Goal: Task Accomplishment & Management: Manage account settings

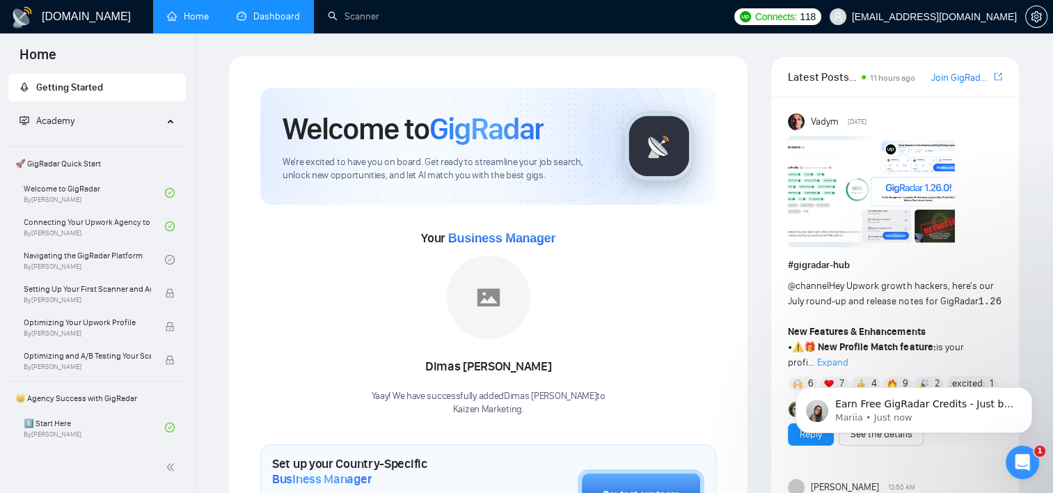
click at [266, 10] on link "Dashboard" at bounding box center [268, 16] width 63 height 12
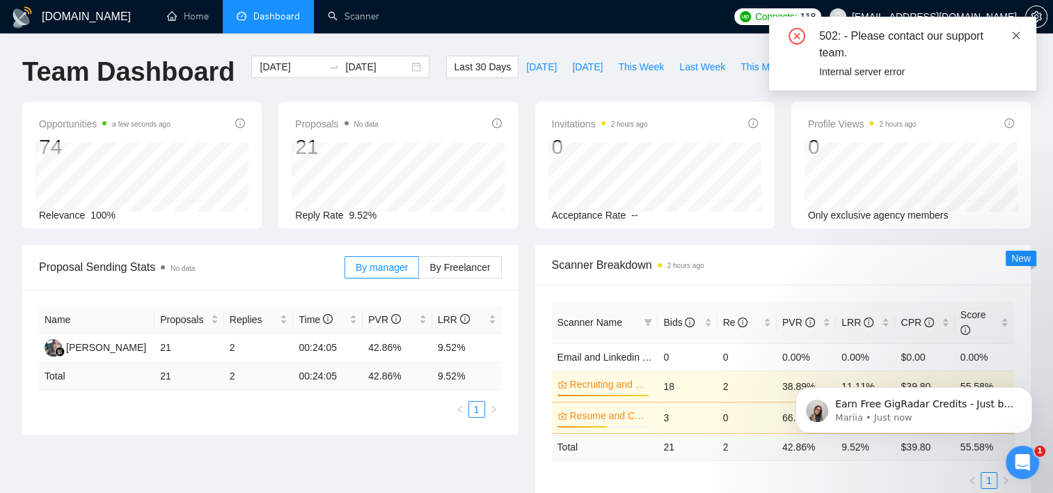
click at [1019, 34] on icon "close" at bounding box center [1017, 36] width 10 height 10
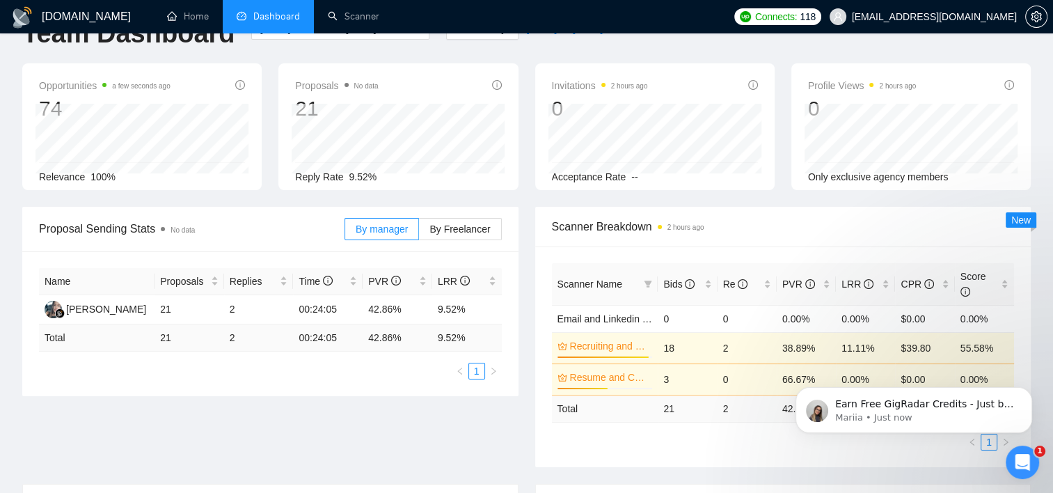
scroll to position [70, 0]
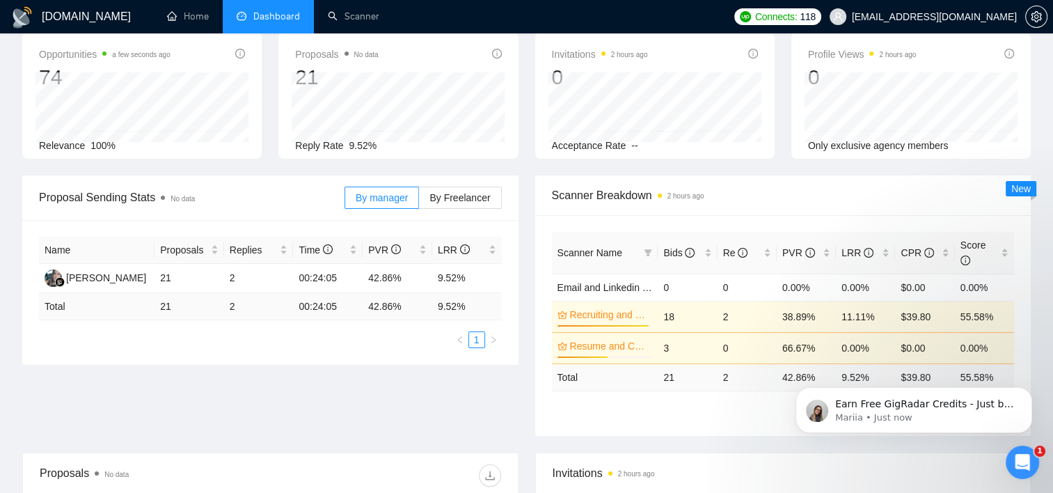
click at [670, 303] on td "18" at bounding box center [687, 316] width 59 height 31
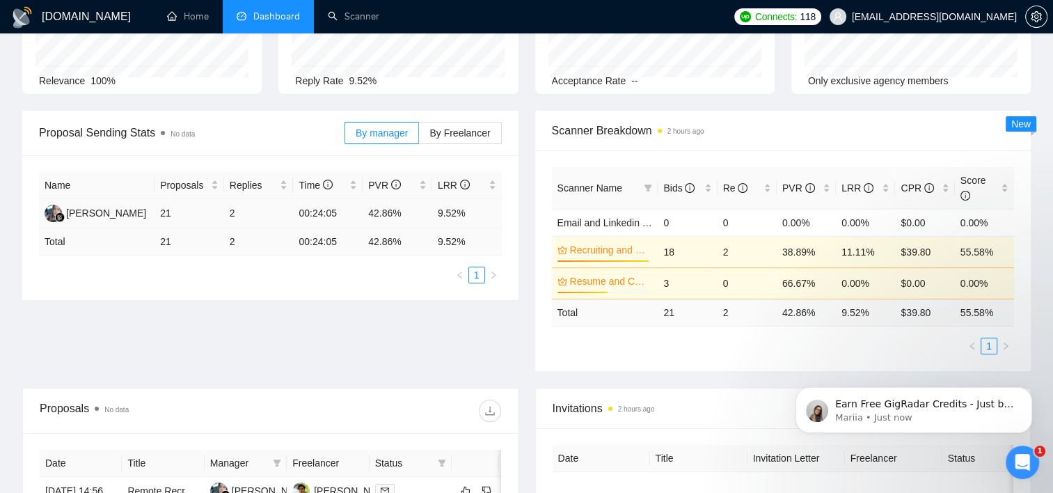
scroll to position [0, 0]
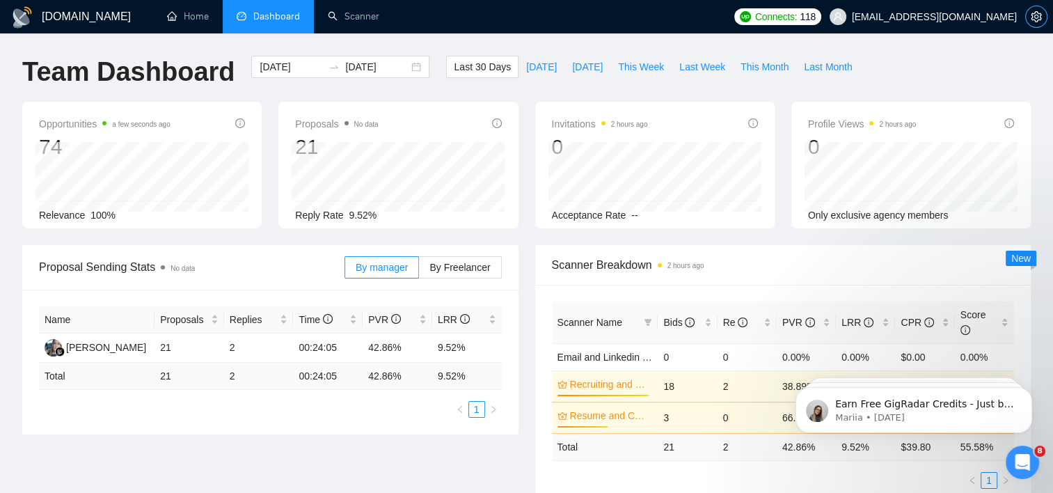
click at [1037, 20] on icon "setting" at bounding box center [1036, 16] width 10 height 11
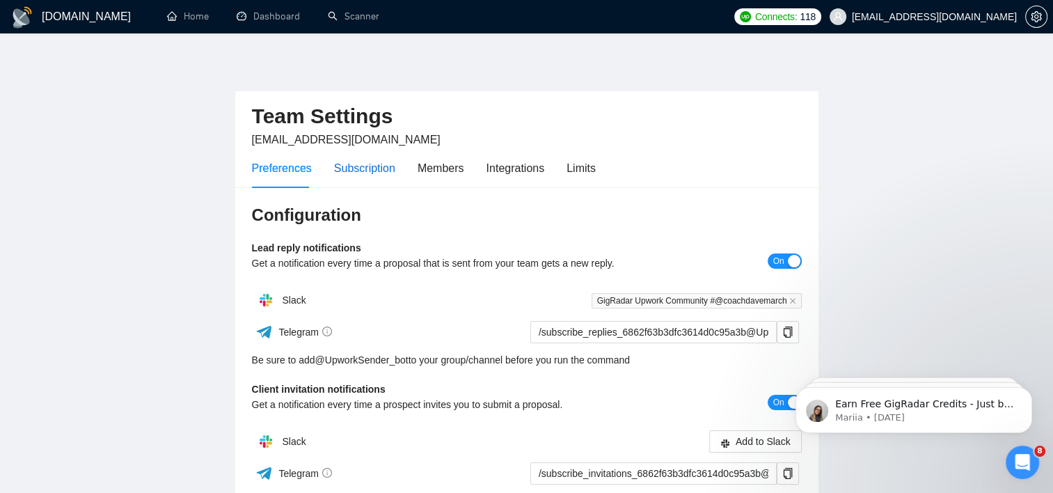
click at [370, 164] on div "Subscription" at bounding box center [364, 167] width 61 height 17
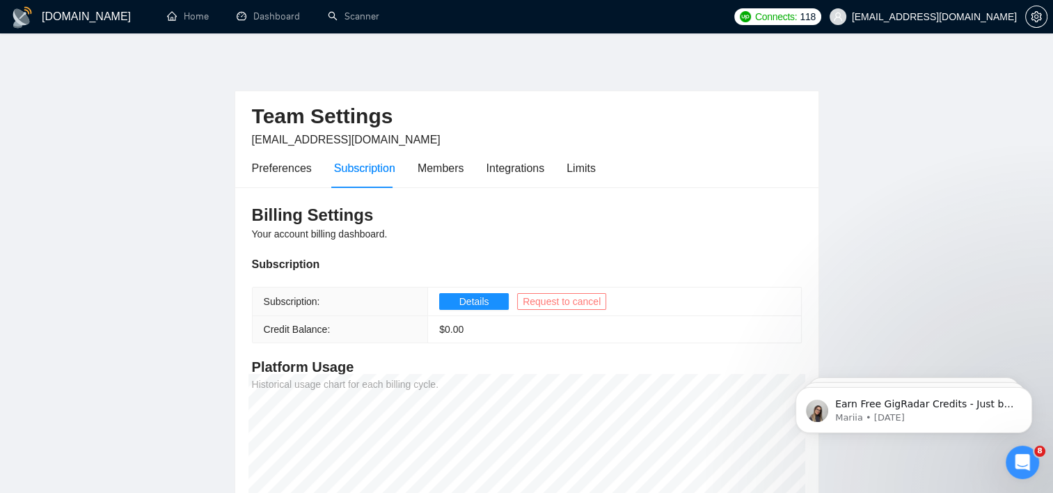
click at [548, 304] on span "Request to cancel" at bounding box center [562, 301] width 78 height 15
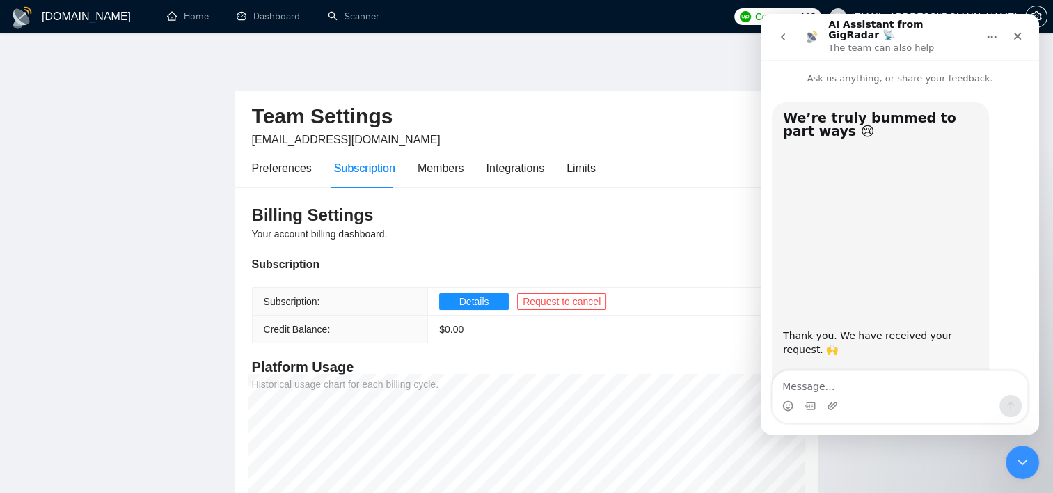
scroll to position [69, 0]
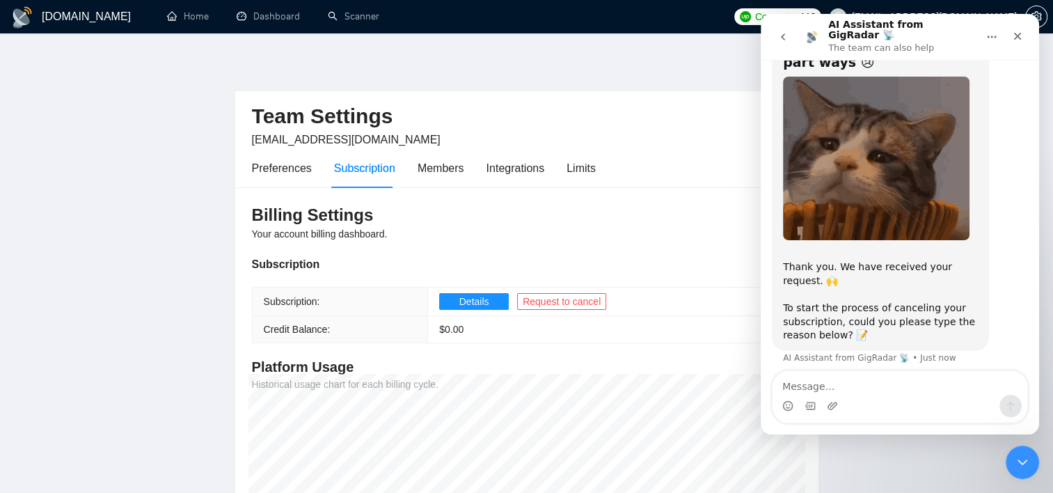
click at [892, 388] on textarea "Message…" at bounding box center [900, 383] width 255 height 24
type textarea "I haven't made any money with it"
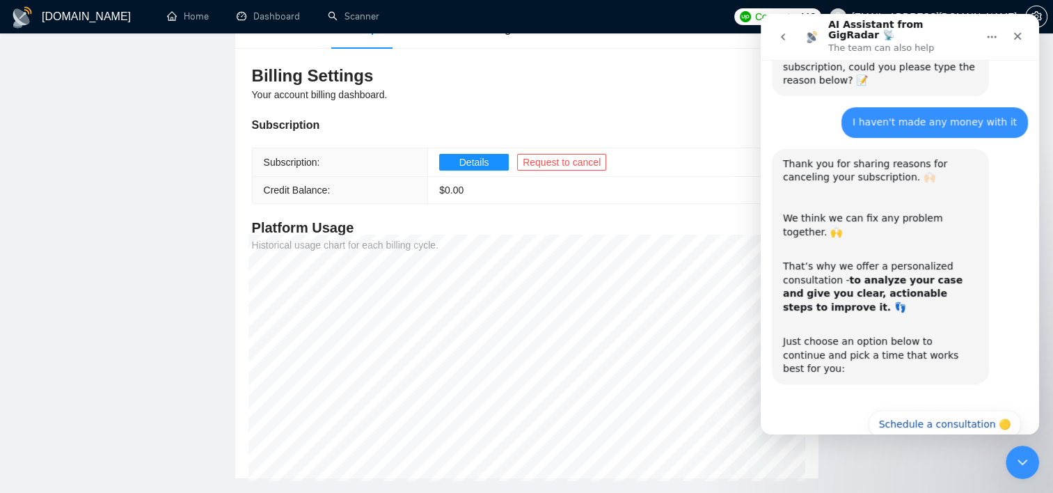
scroll to position [348, 0]
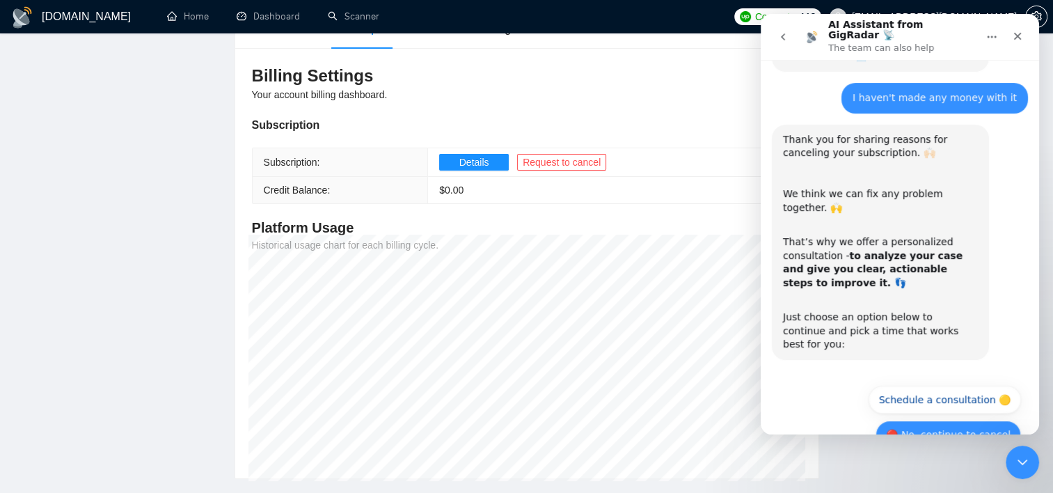
click at [978, 420] on button "🔴 No, continue to cancel" at bounding box center [949, 434] width 146 height 28
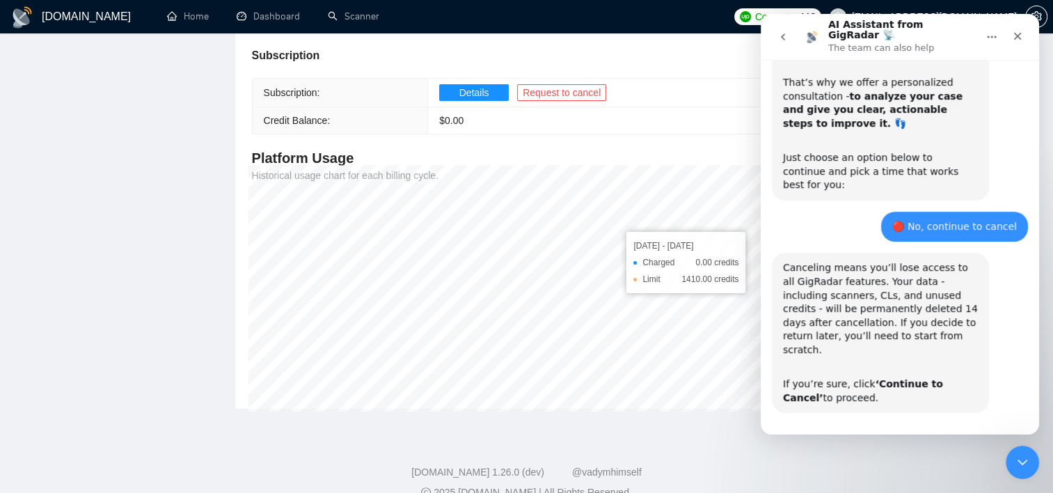
scroll to position [514, 0]
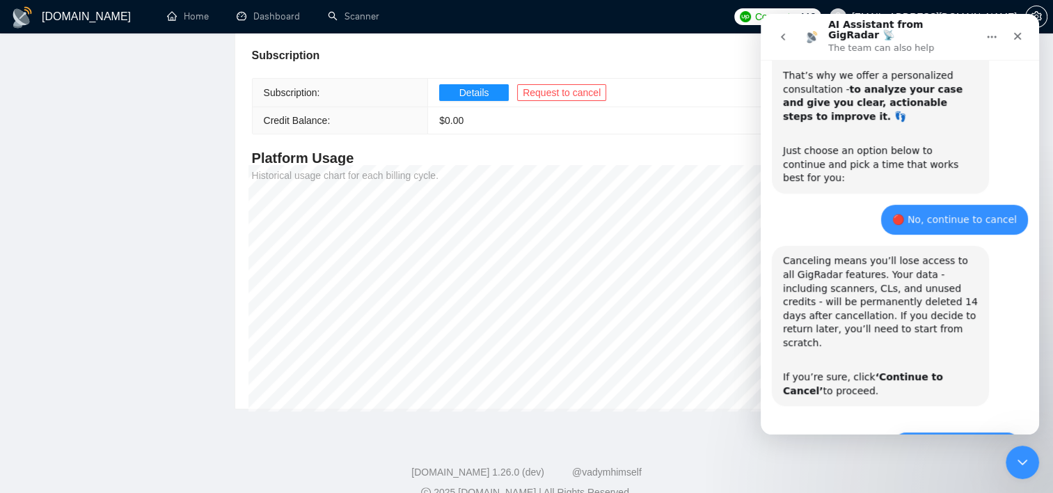
click at [956, 432] on button "🔴 Continue to Cancel" at bounding box center [957, 446] width 129 height 28
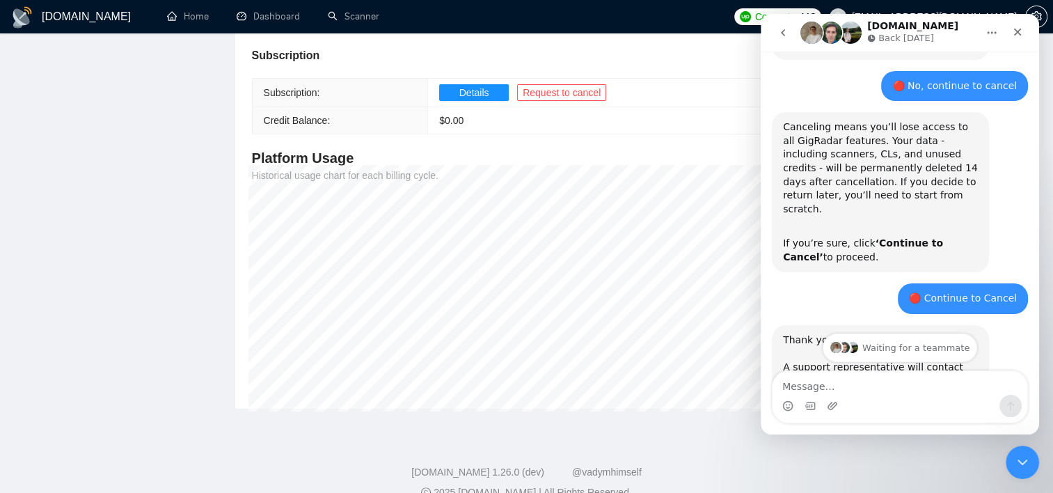
scroll to position [776, 0]
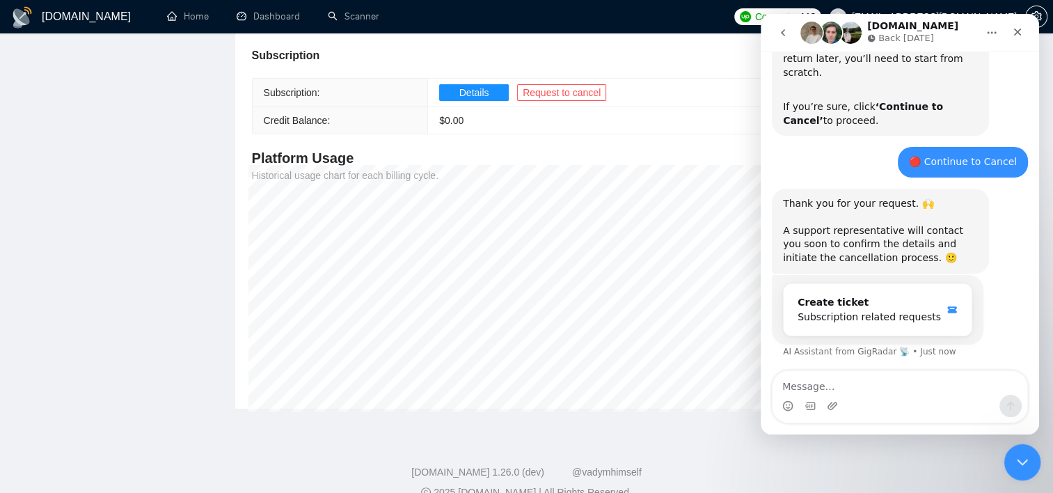
click at [1016, 469] on div "Close Intercom Messenger" at bounding box center [1020, 459] width 33 height 33
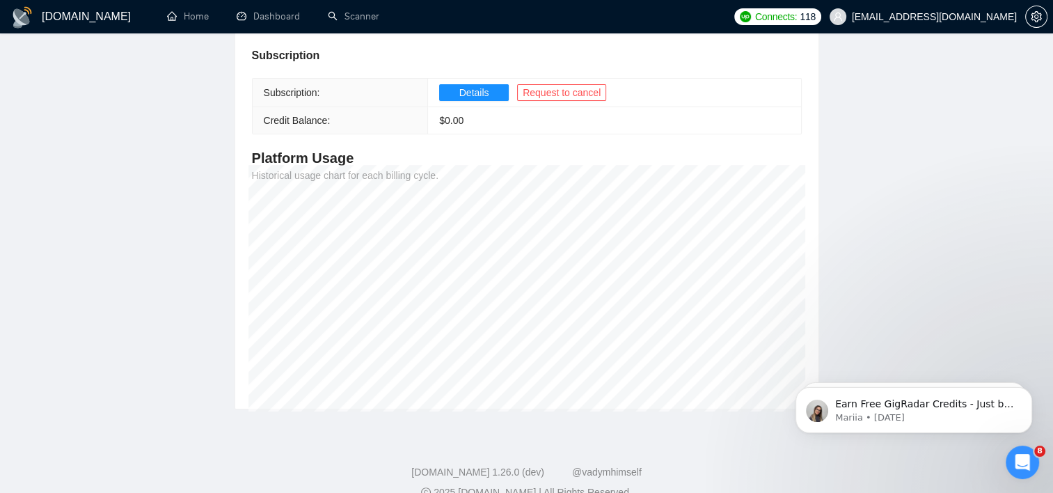
scroll to position [0, 0]
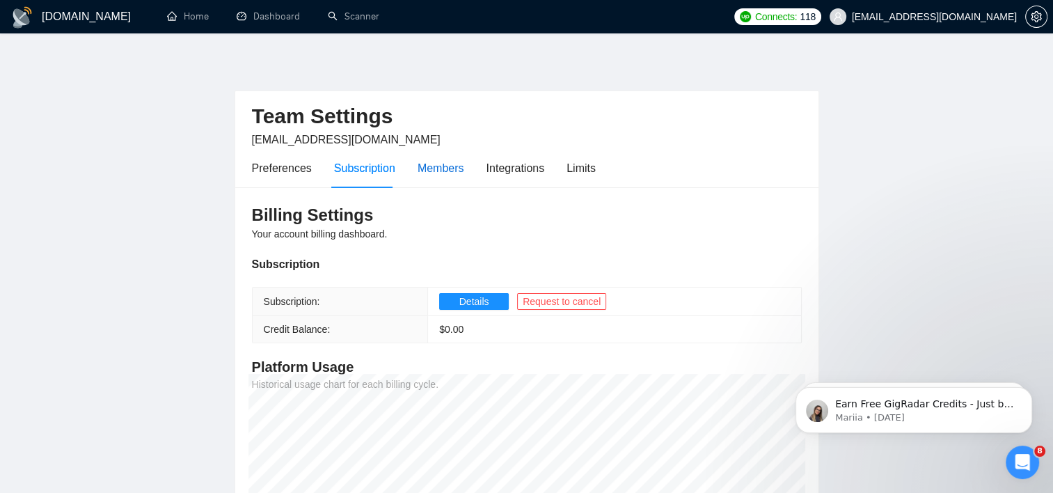
click at [438, 173] on div "Members" at bounding box center [441, 167] width 47 height 17
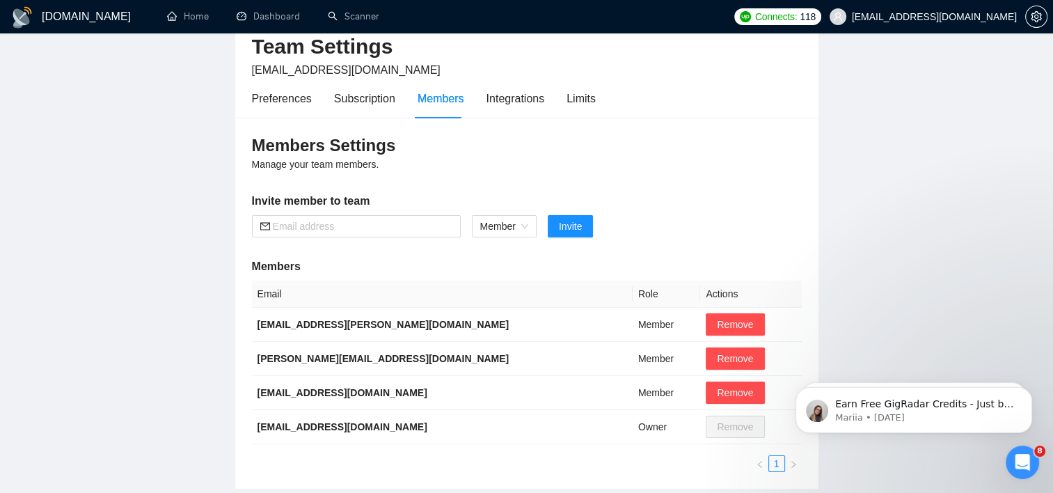
scroll to position [70, 0]
click at [526, 97] on div "Integrations" at bounding box center [516, 98] width 58 height 17
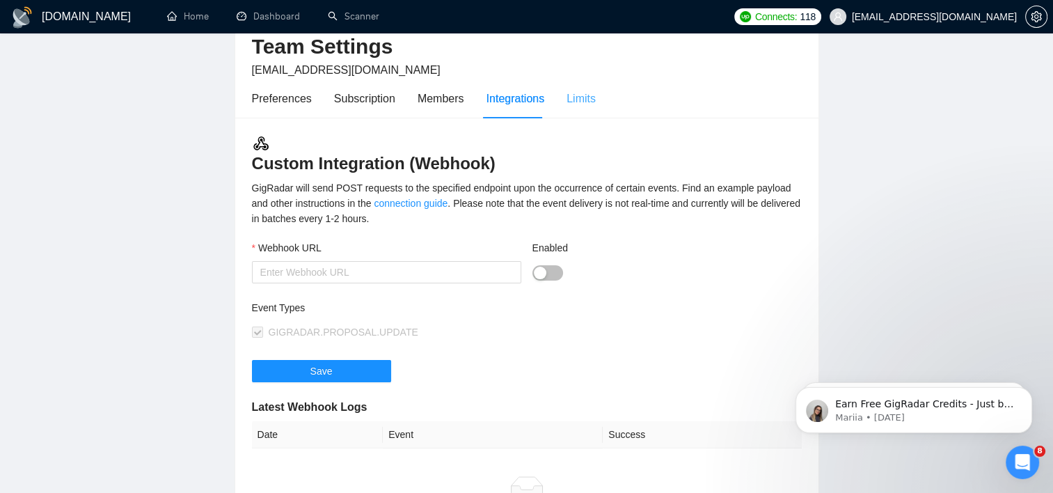
click at [567, 85] on div "Limits" at bounding box center [581, 99] width 29 height 40
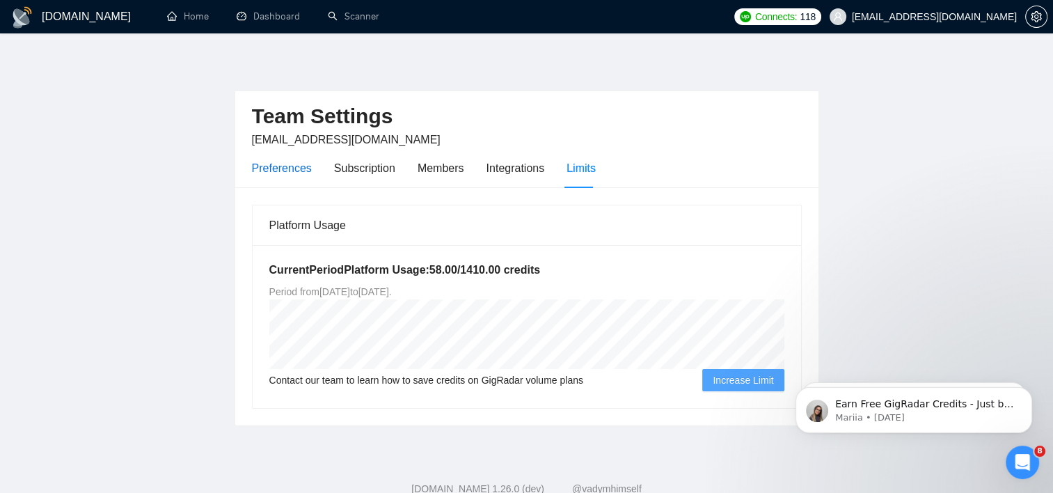
click at [286, 170] on div "Preferences" at bounding box center [282, 167] width 60 height 17
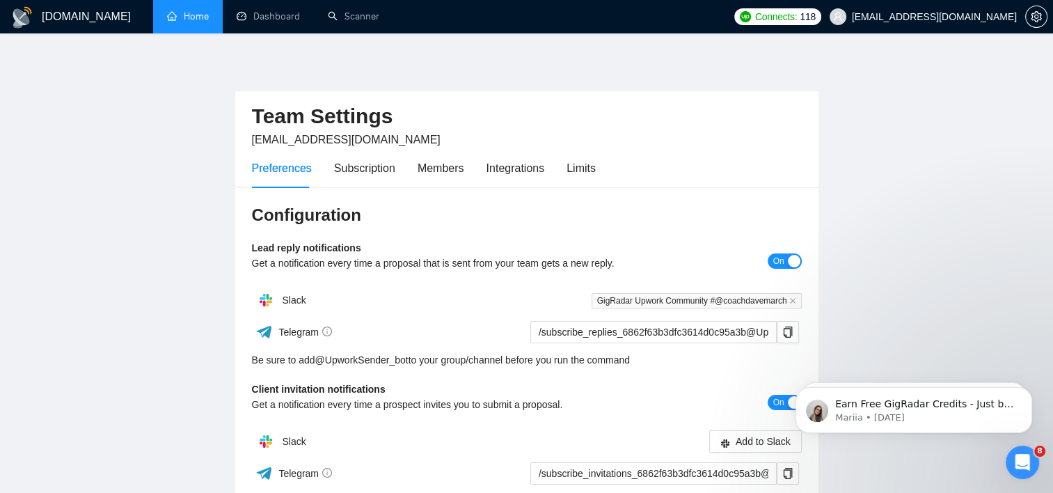
click at [180, 17] on link "Home" at bounding box center [188, 16] width 42 height 12
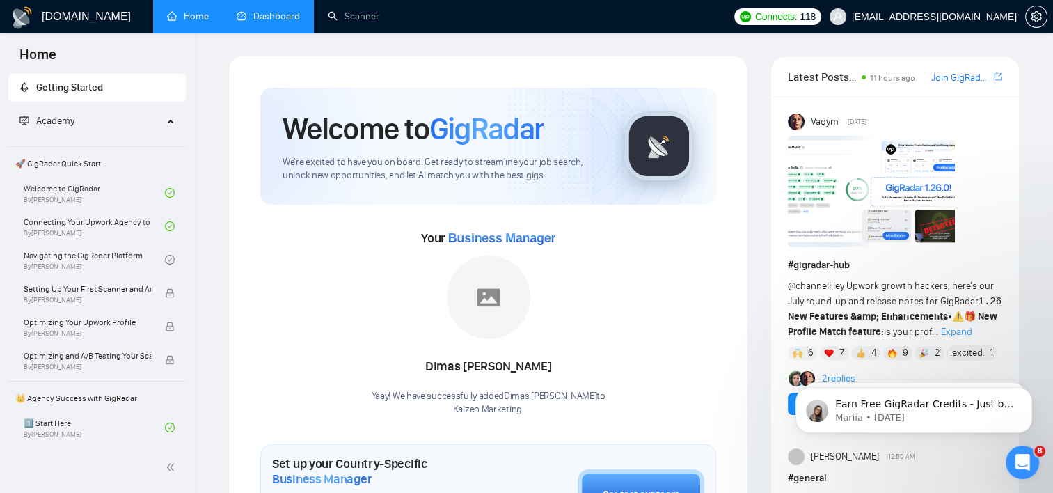
click at [261, 22] on link "Dashboard" at bounding box center [268, 16] width 63 height 12
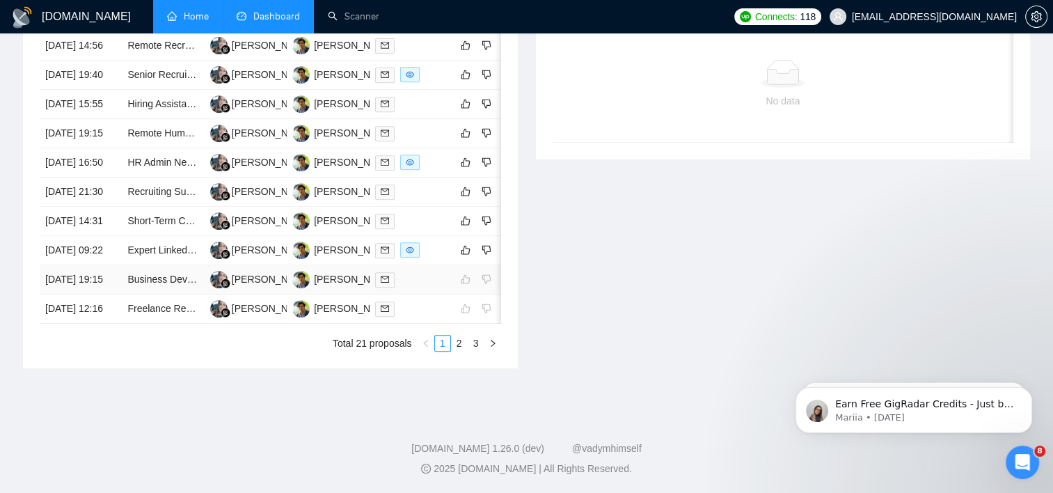
scroll to position [696, 0]
click at [459, 351] on link "2" at bounding box center [459, 343] width 15 height 15
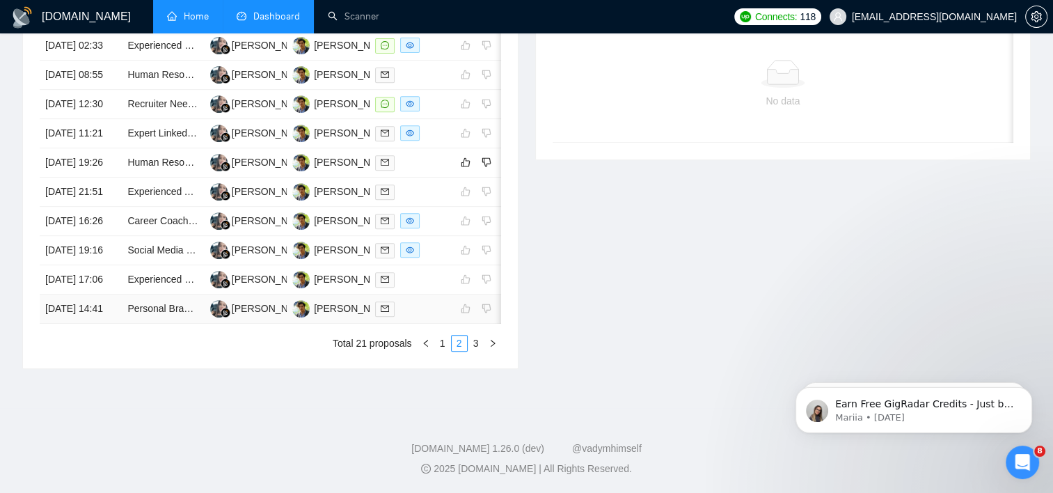
scroll to position [627, 0]
click at [443, 351] on link "1" at bounding box center [442, 343] width 15 height 15
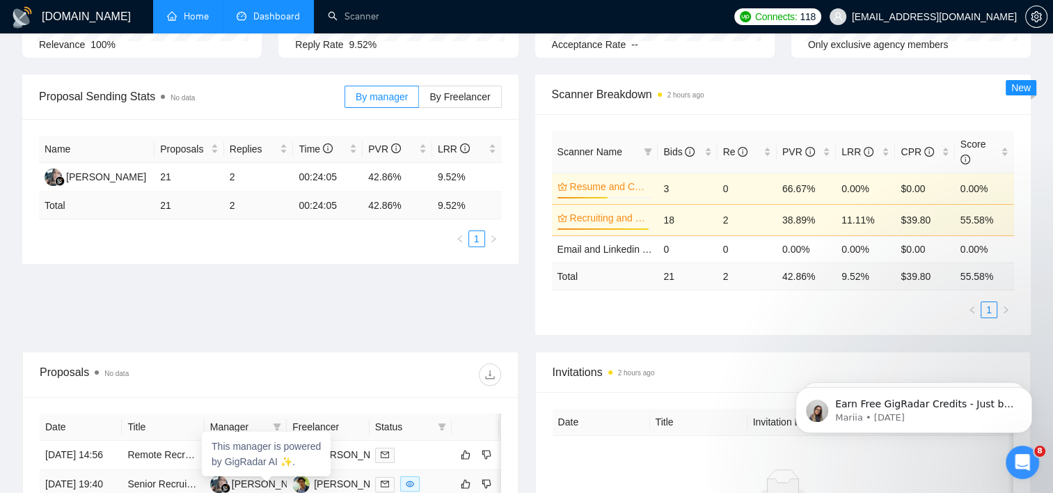
scroll to position [0, 0]
